Goal: Transaction & Acquisition: Obtain resource

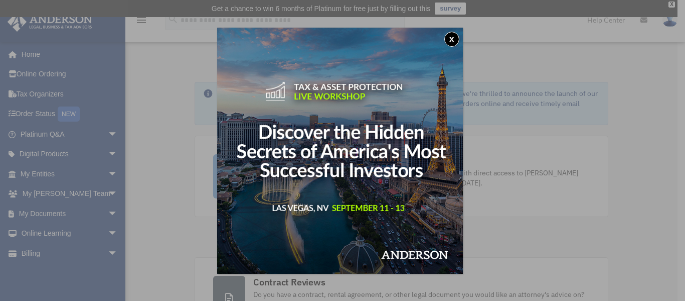
click at [454, 35] on button "x" at bounding box center [452, 39] width 15 height 15
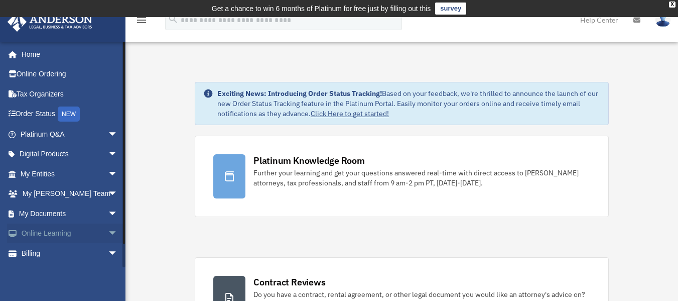
click at [60, 234] on link "Online Learning arrow_drop_down" at bounding box center [70, 233] width 126 height 20
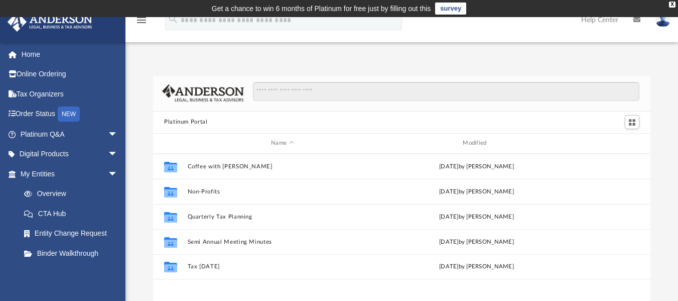
scroll to position [221, 490]
click at [31, 49] on link "Home" at bounding box center [70, 54] width 126 height 20
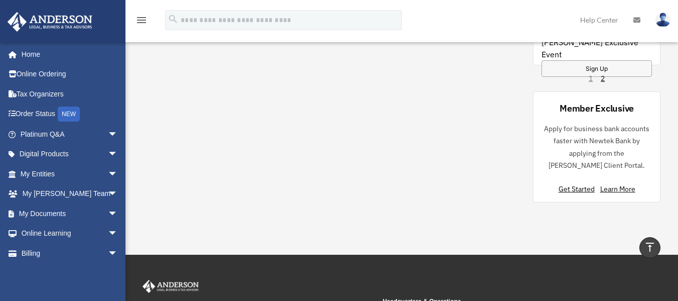
scroll to position [1024, 0]
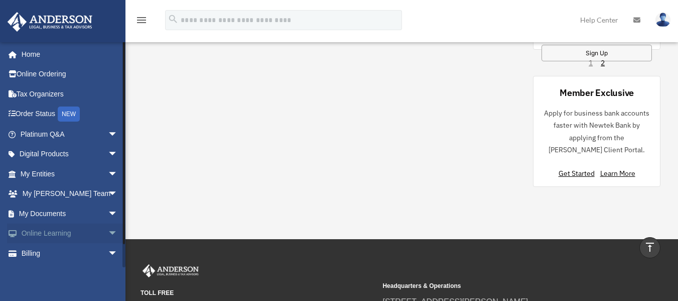
click at [58, 228] on link "Online Learning arrow_drop_down" at bounding box center [70, 233] width 126 height 20
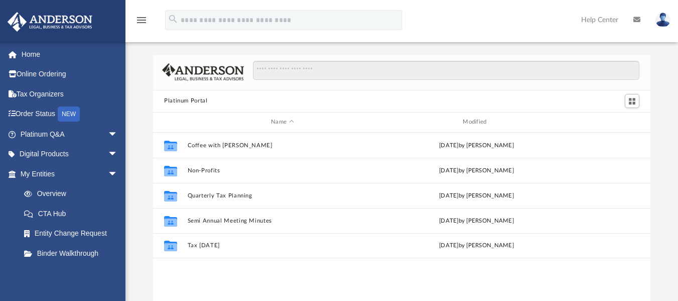
scroll to position [18, 0]
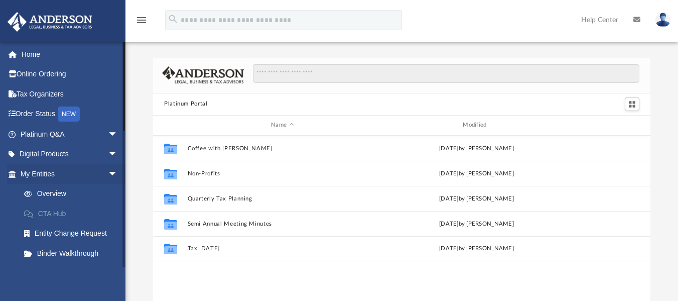
click at [66, 209] on link "CTA Hub" at bounding box center [73, 213] width 119 height 20
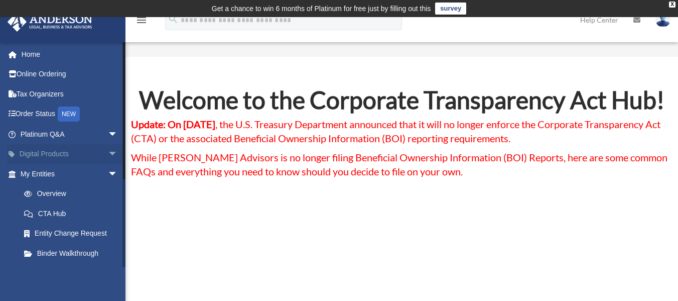
click at [61, 150] on link "Digital Products arrow_drop_down" at bounding box center [70, 154] width 126 height 20
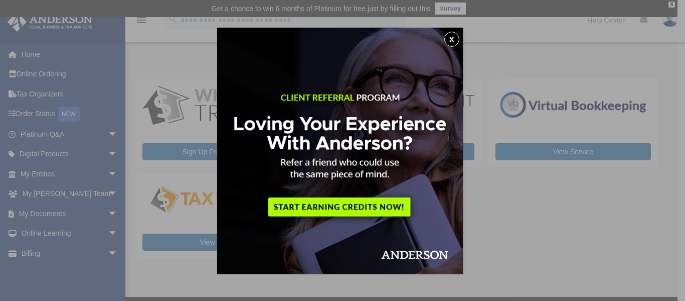
click at [362, 205] on img at bounding box center [340, 151] width 246 height 246
click at [456, 37] on button "x" at bounding box center [452, 39] width 15 height 15
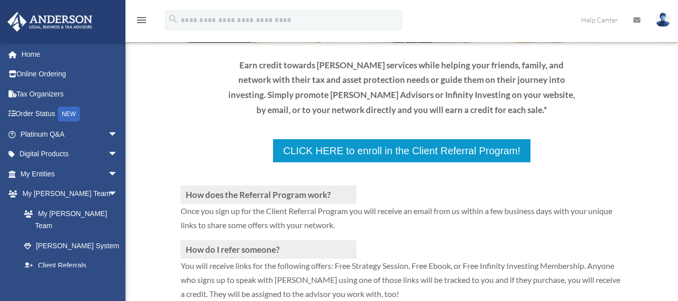
scroll to position [135, 0]
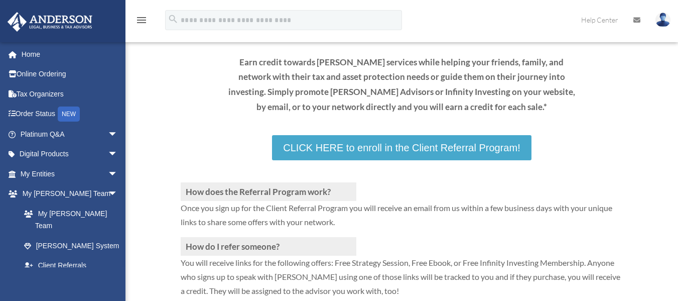
click at [490, 150] on link "CLICK HERE to enroll in the Client Referral Program!" at bounding box center [401, 147] width 259 height 25
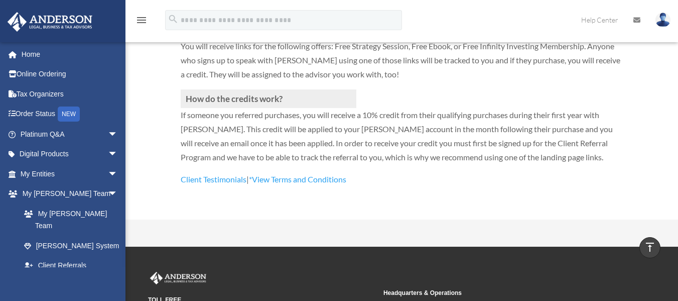
scroll to position [353, 0]
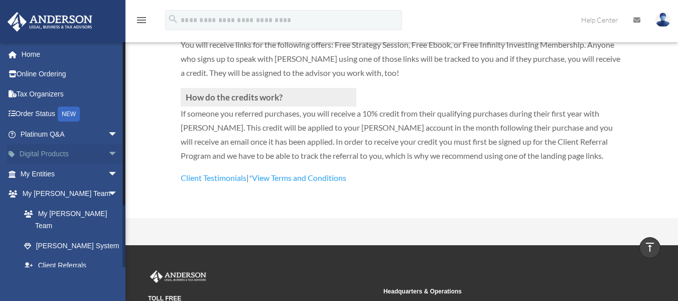
click at [62, 153] on link "Digital Products arrow_drop_down" at bounding box center [70, 154] width 126 height 20
